Goal: Information Seeking & Learning: Understand process/instructions

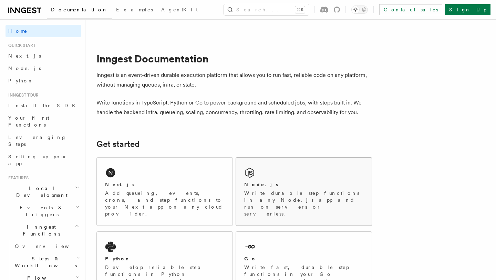
click at [285, 189] on div "Node.js Write durable step functions in any Node.js app and run on servers or s…" at bounding box center [304, 191] width 136 height 68
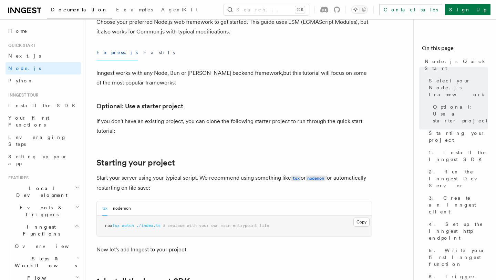
scroll to position [215, 0]
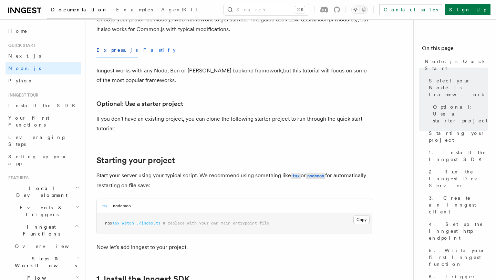
click at [143, 42] on button "Fastify" at bounding box center [159, 49] width 32 height 15
click at [113, 42] on button "Express.js" at bounding box center [116, 49] width 41 height 15
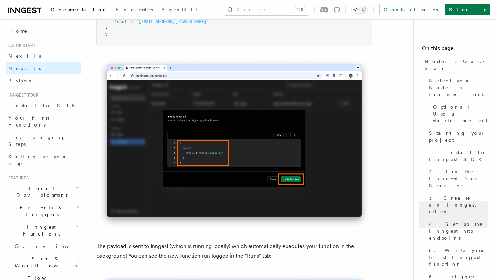
scroll to position [2167, 0]
